Goal: Find contact information: Find contact information

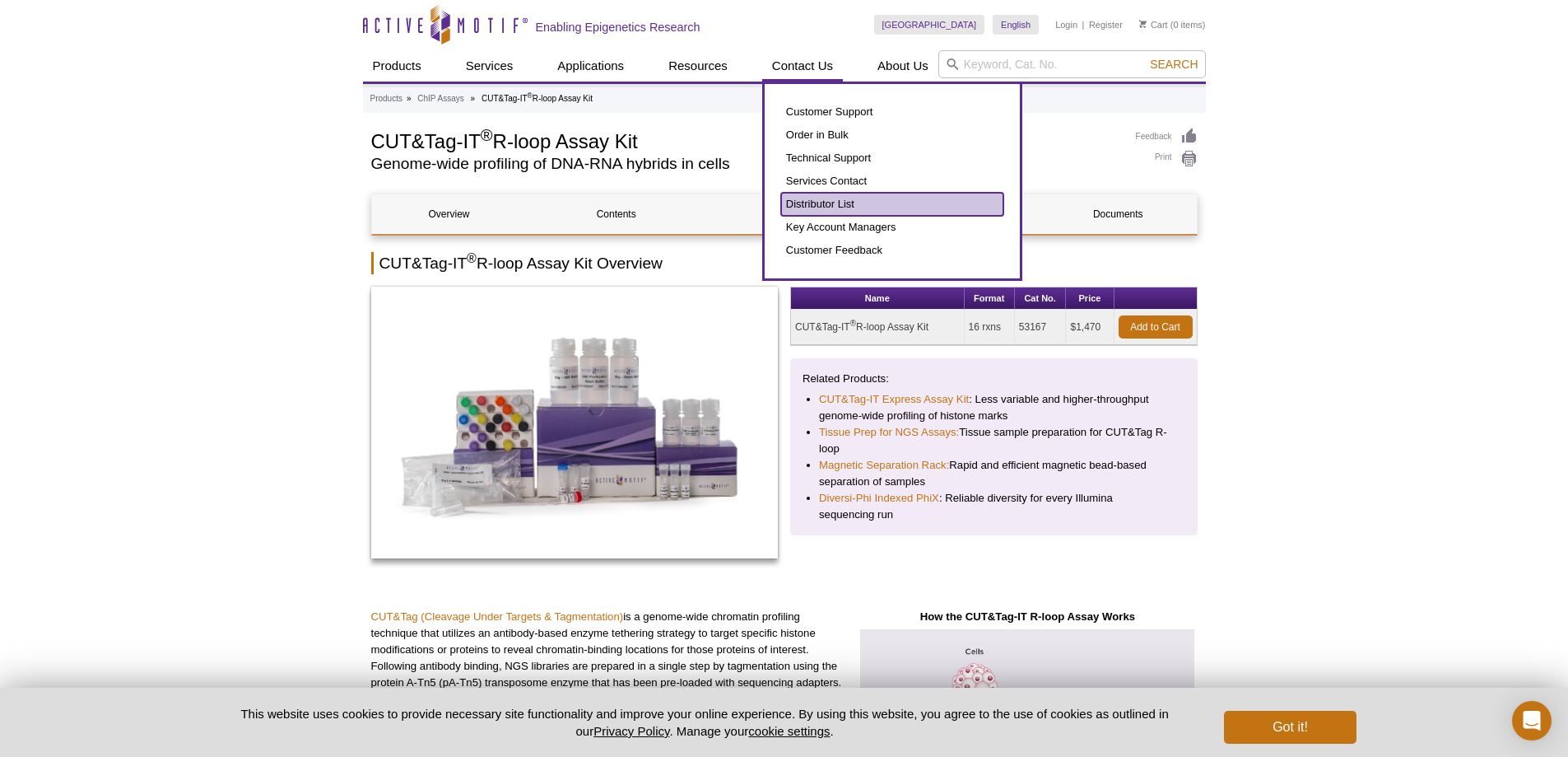
click at [834, 199] on link "Distributor List" at bounding box center [893, 204] width 222 height 23
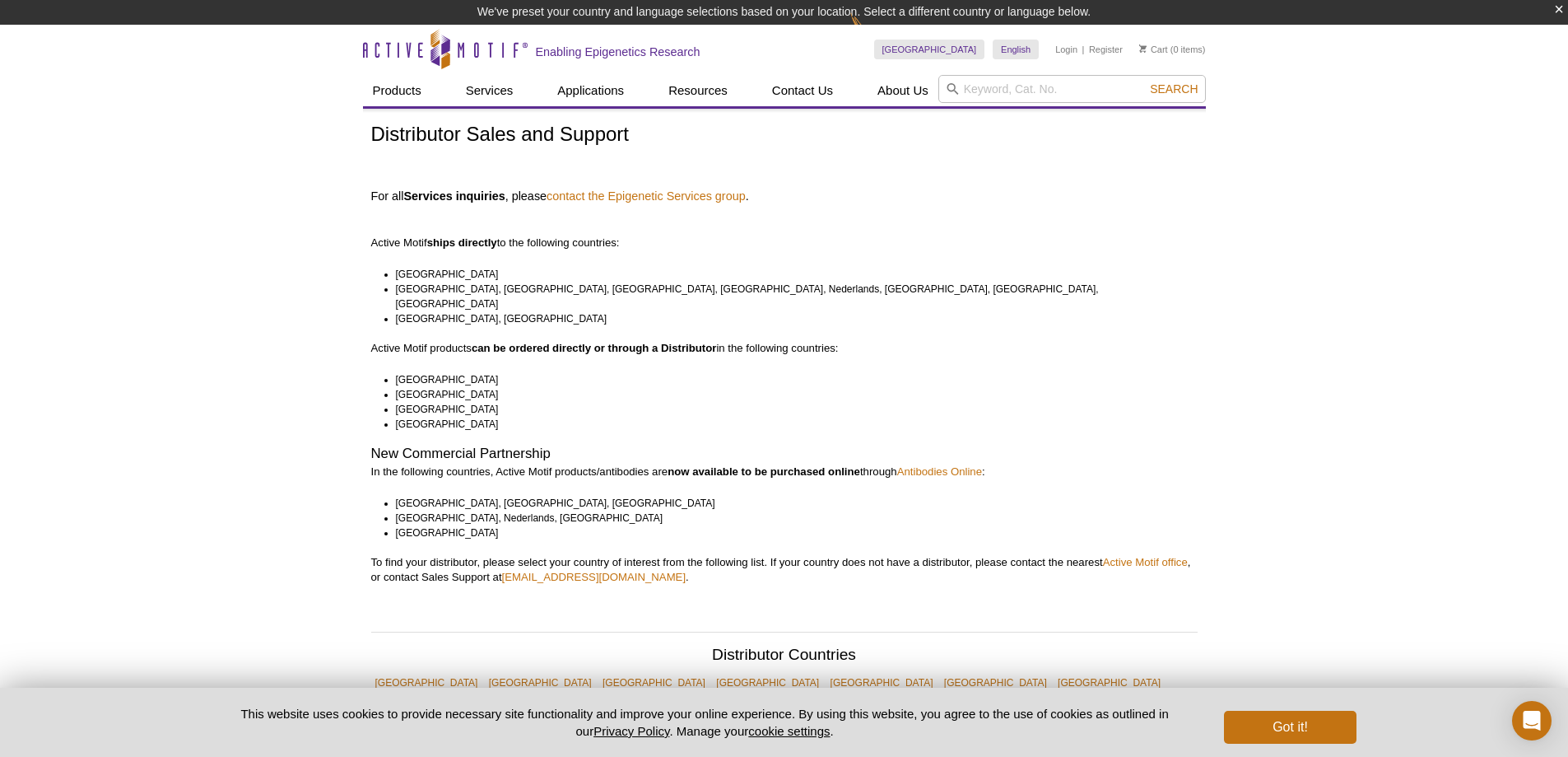
scroll to position [165, 0]
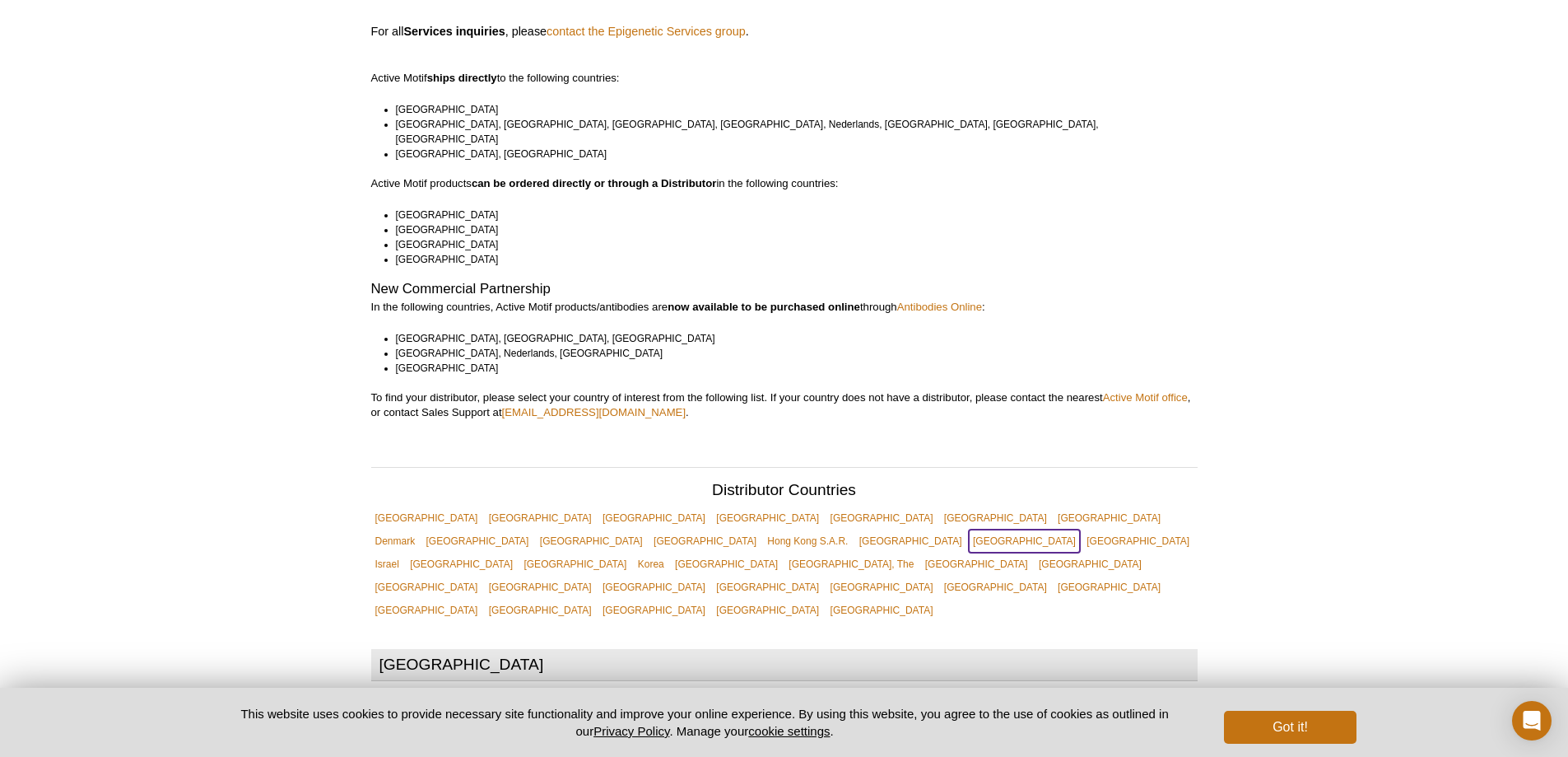
click at [1056, 529] on link "[GEOGRAPHIC_DATA]" at bounding box center [1024, 540] width 111 height 23
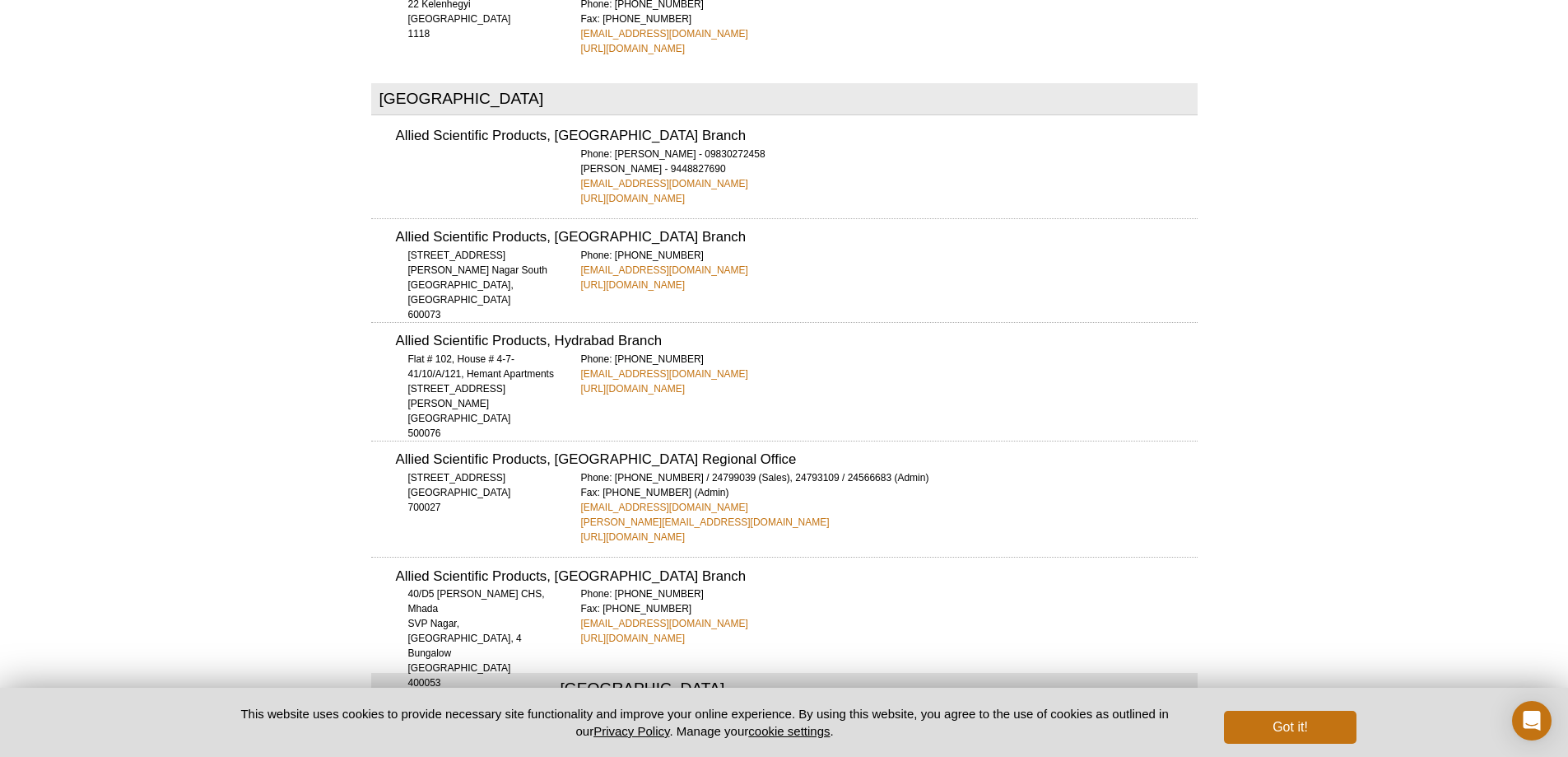
scroll to position [2991, 0]
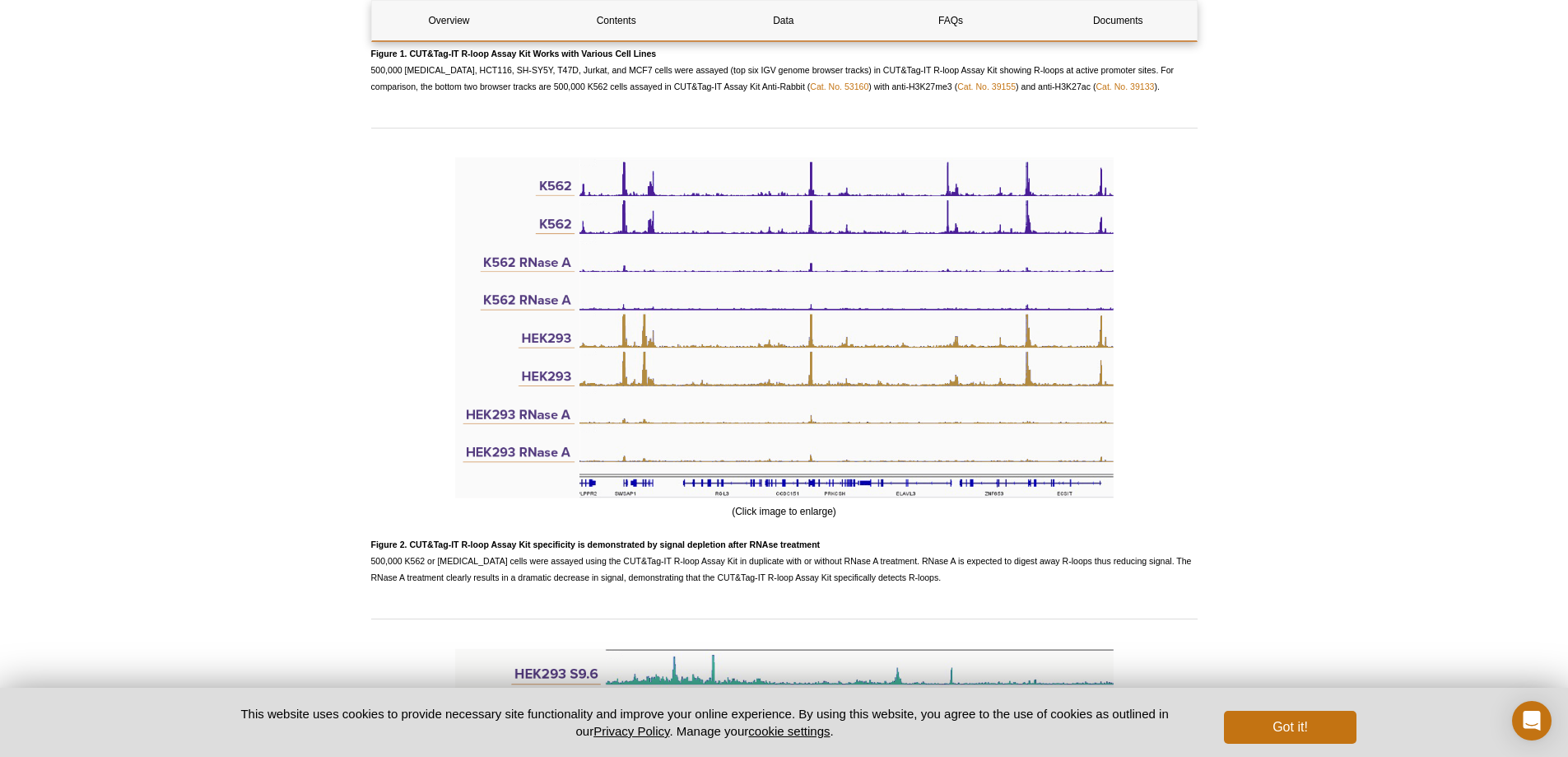
scroll to position [2306, 0]
